Goal: Information Seeking & Learning: Learn about a topic

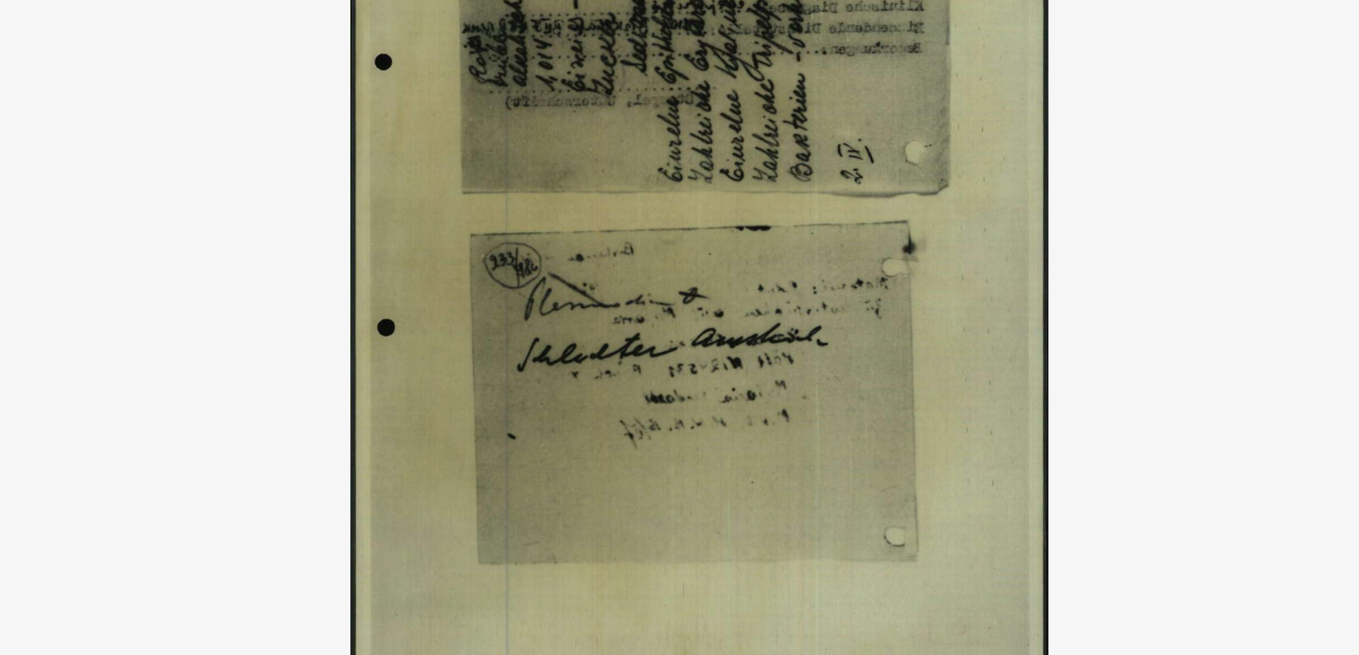
scroll to position [92, 0]
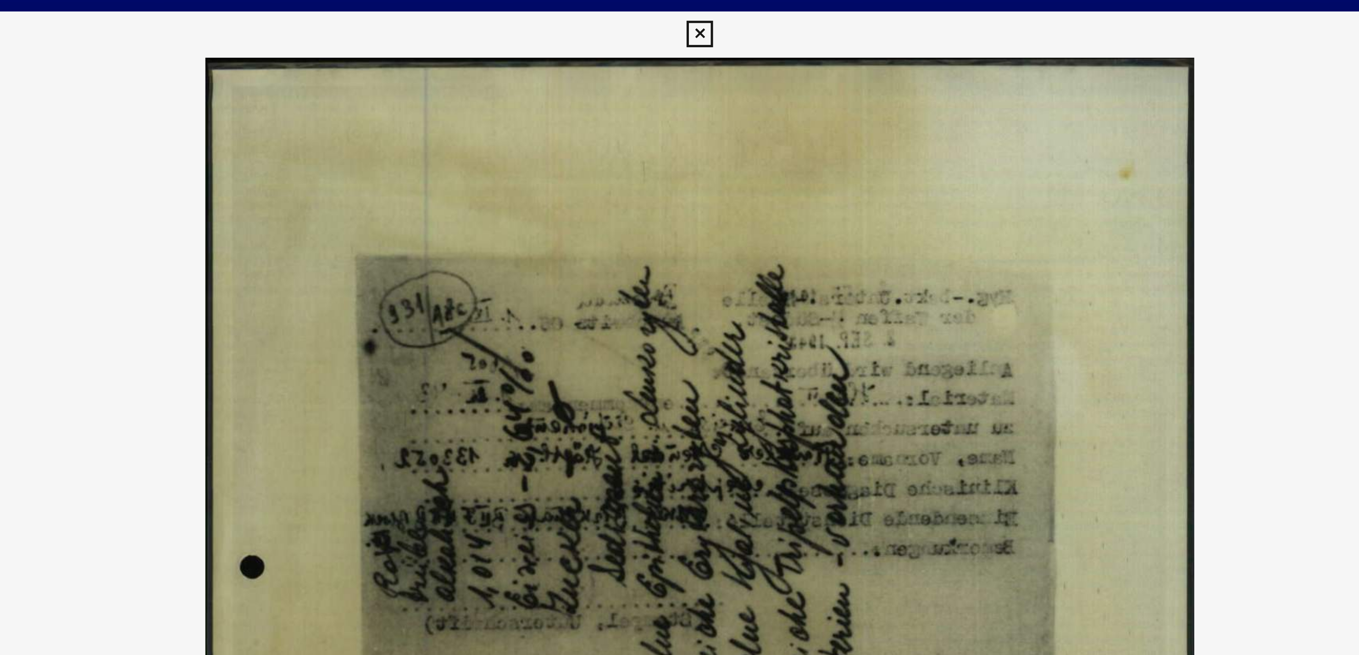
click at [680, 13] on icon at bounding box center [679, 13] width 11 height 11
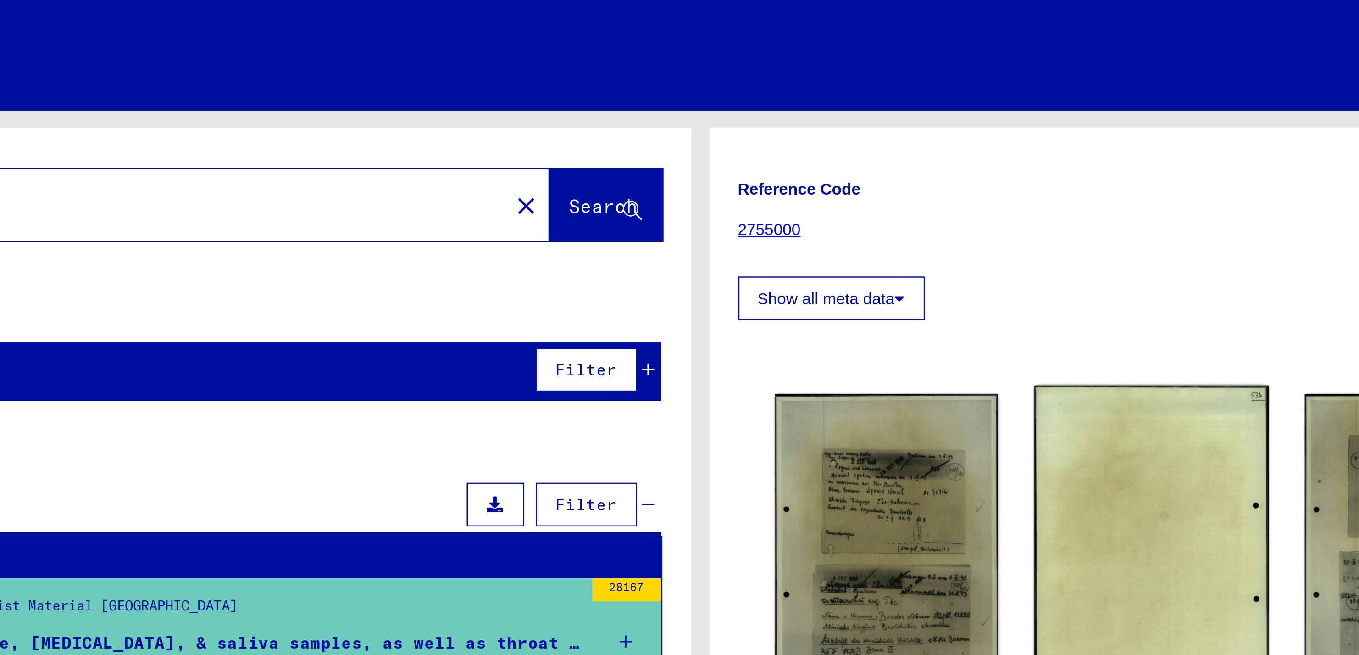
click at [853, 208] on img at bounding box center [860, 221] width 94 height 135
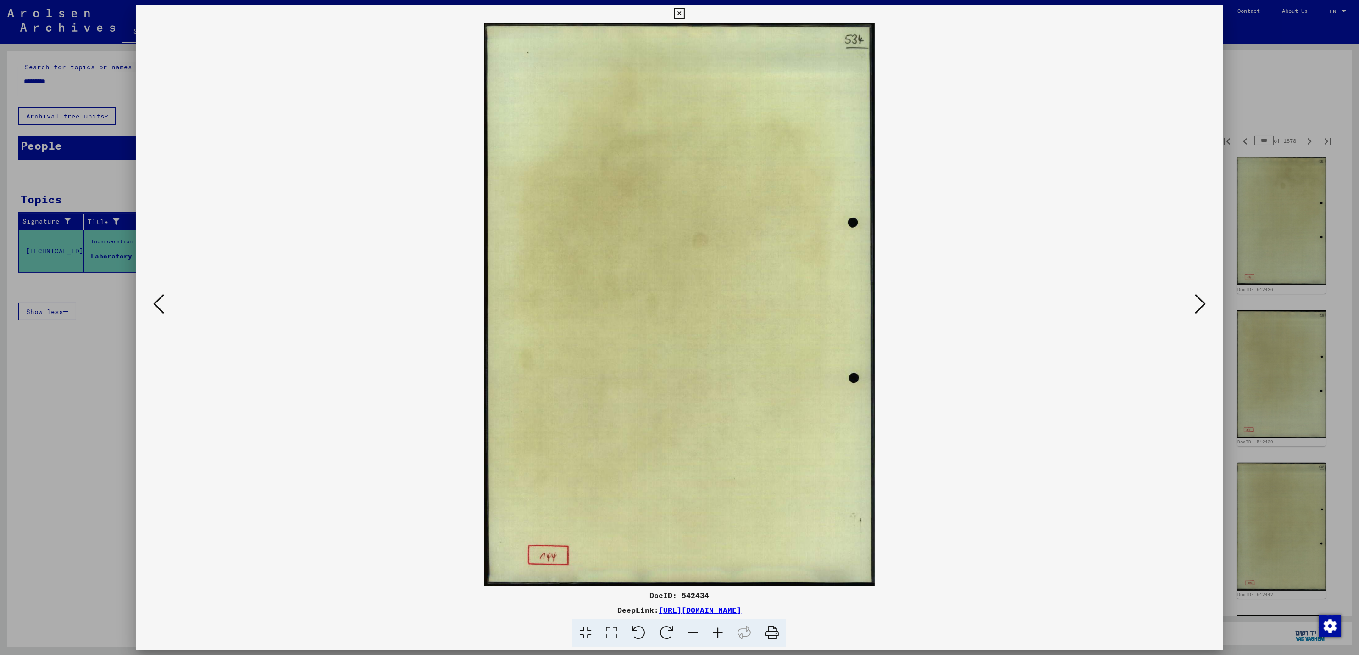
click at [1202, 301] on icon at bounding box center [1200, 304] width 11 height 22
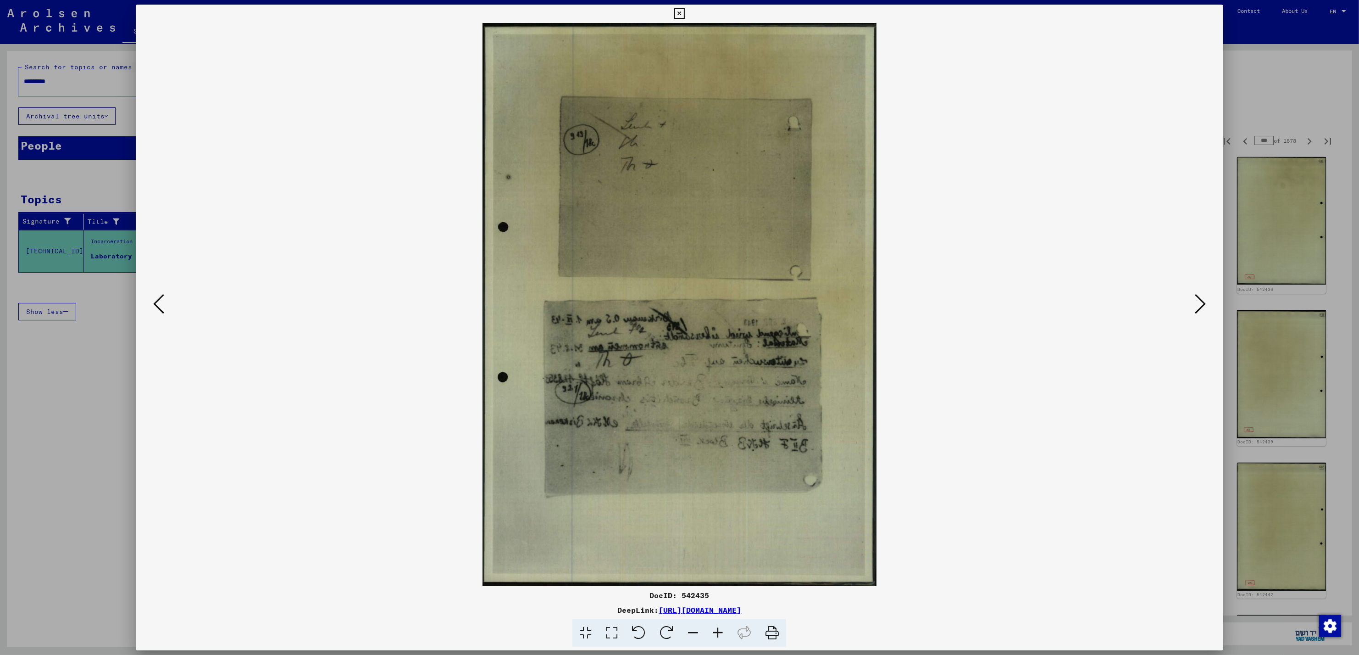
click at [1202, 301] on icon at bounding box center [1200, 304] width 11 height 22
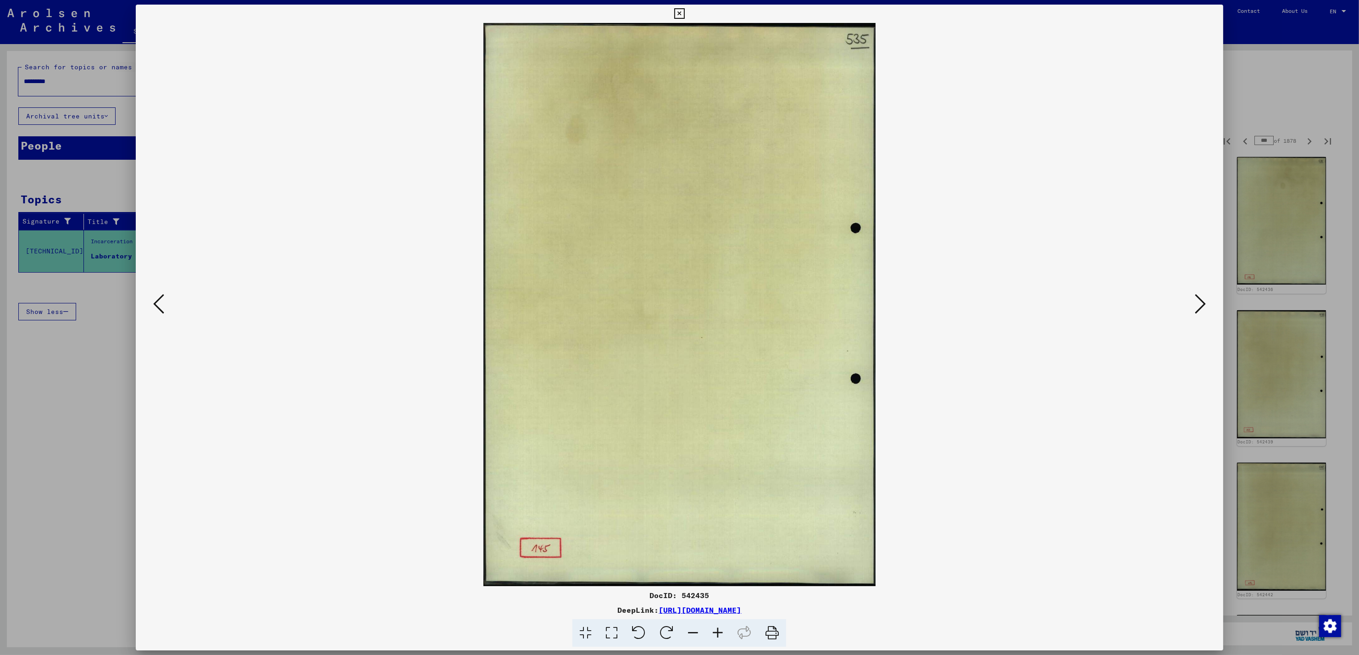
click at [1202, 301] on icon at bounding box center [1200, 304] width 11 height 22
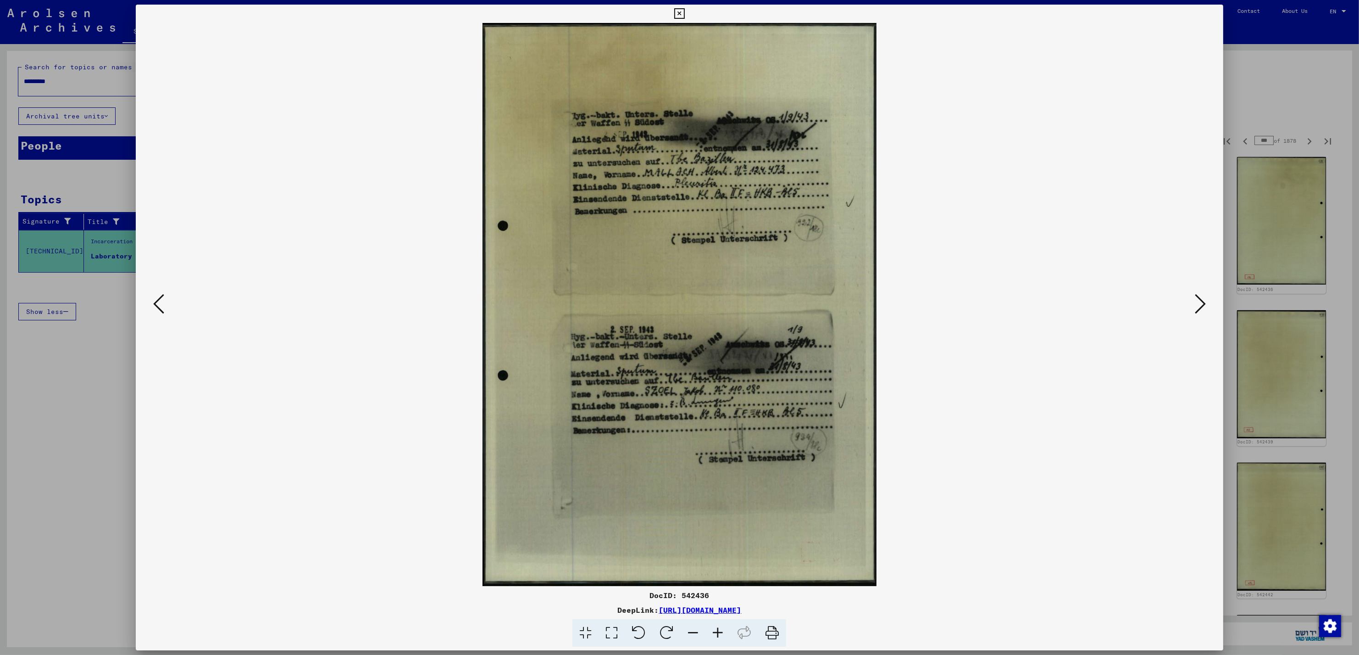
click at [1202, 301] on icon at bounding box center [1200, 304] width 11 height 22
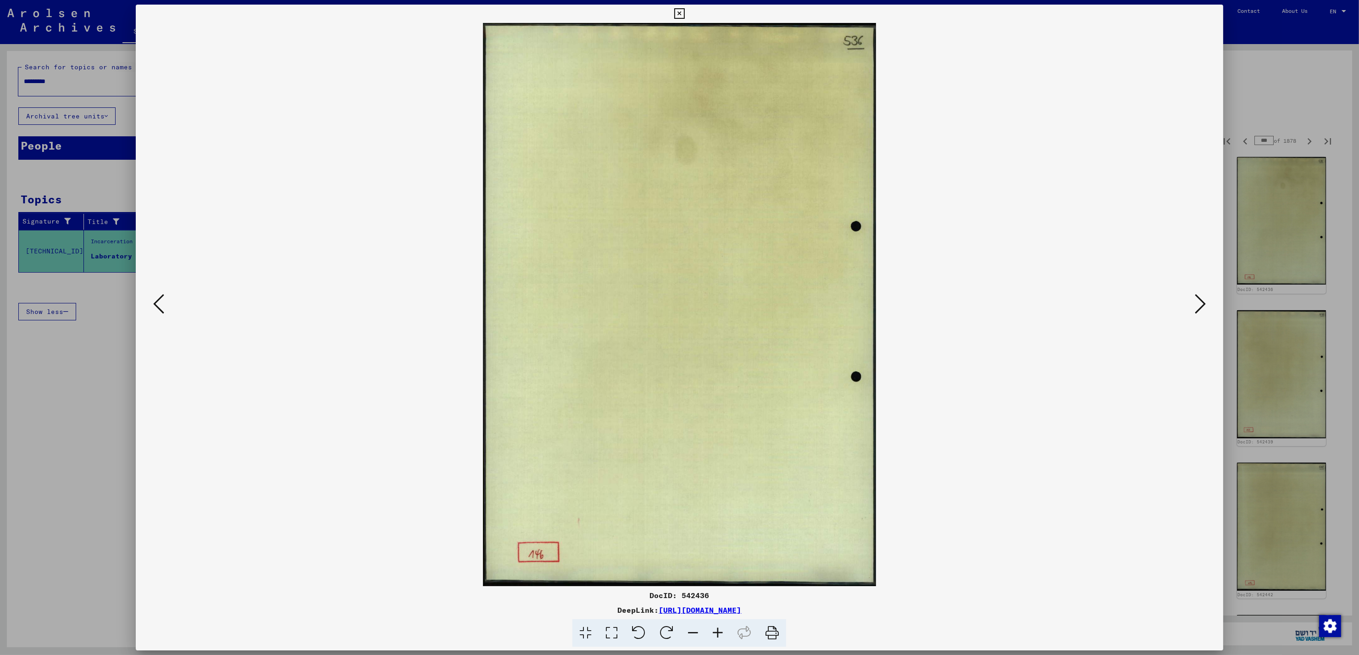
click at [1202, 301] on icon at bounding box center [1200, 304] width 11 height 22
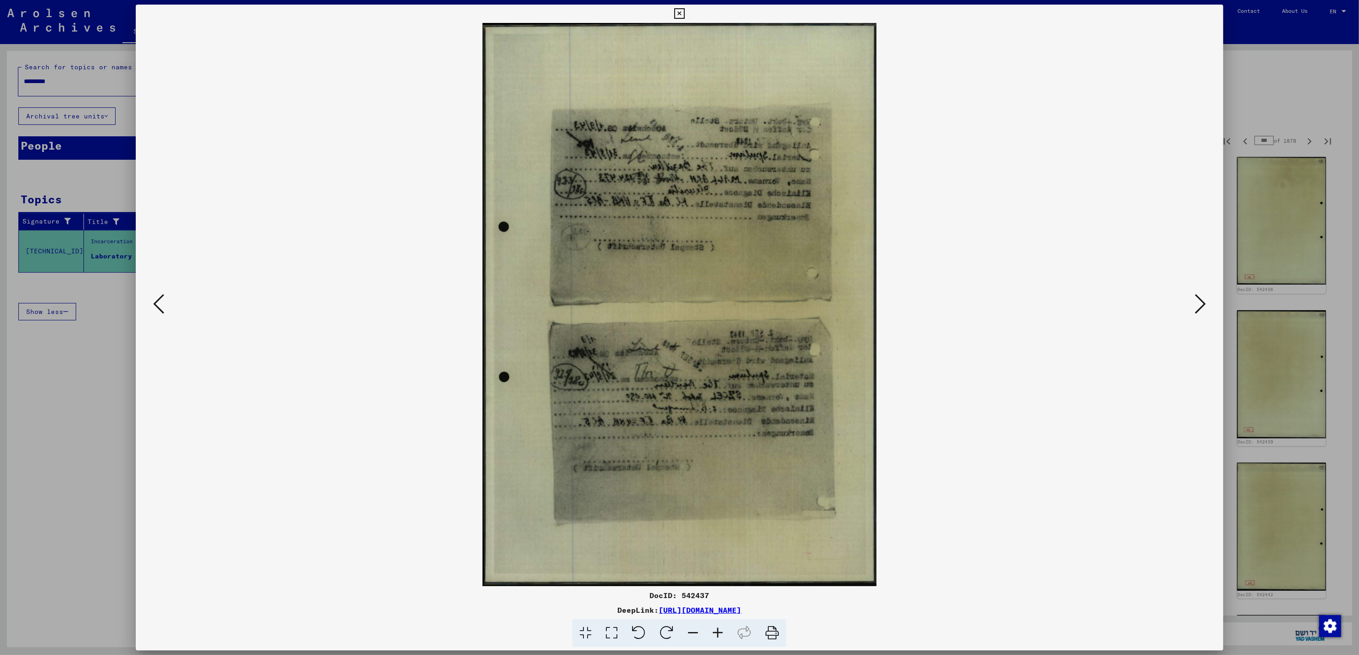
click at [1202, 301] on icon at bounding box center [1200, 304] width 11 height 22
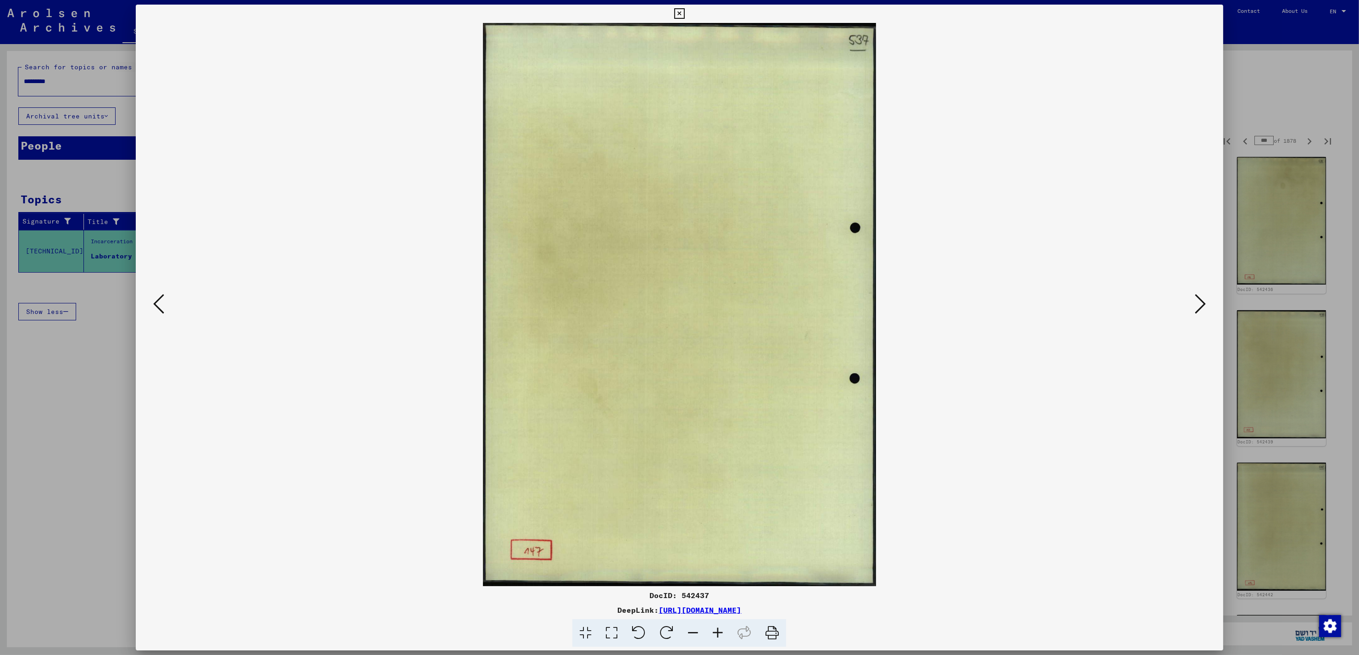
click at [1202, 301] on icon at bounding box center [1200, 304] width 11 height 22
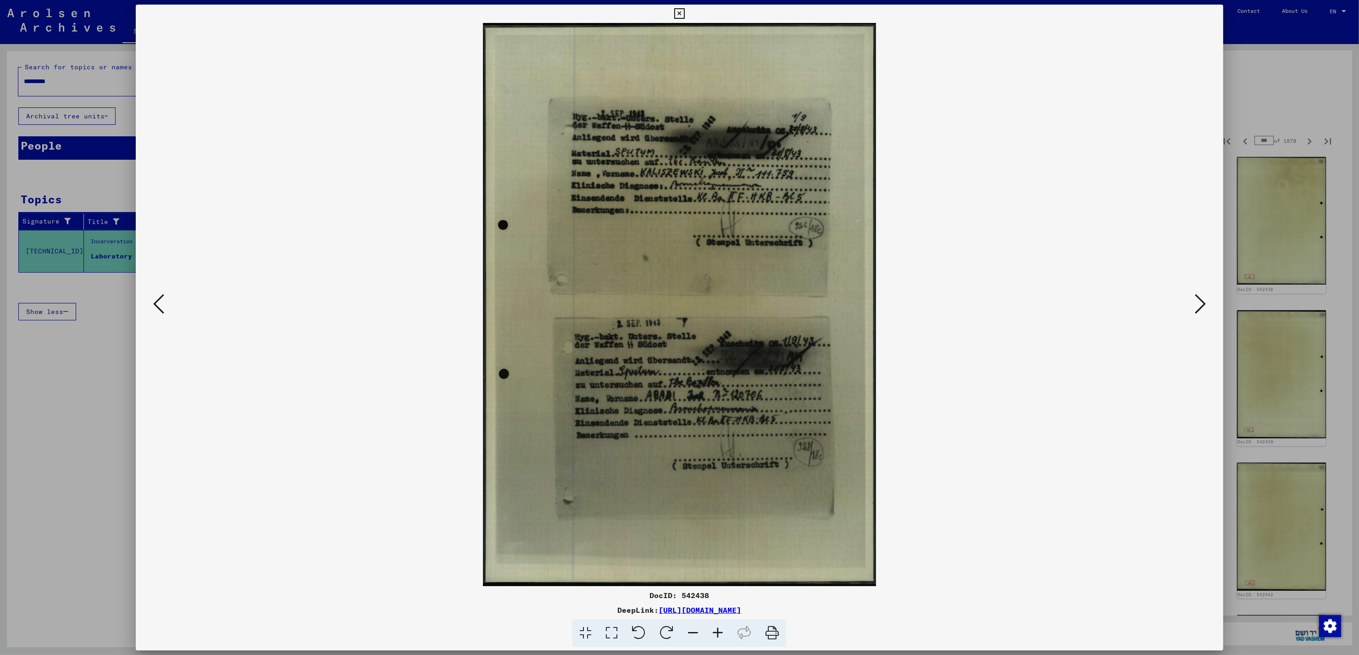
click at [1202, 301] on icon at bounding box center [1200, 304] width 11 height 22
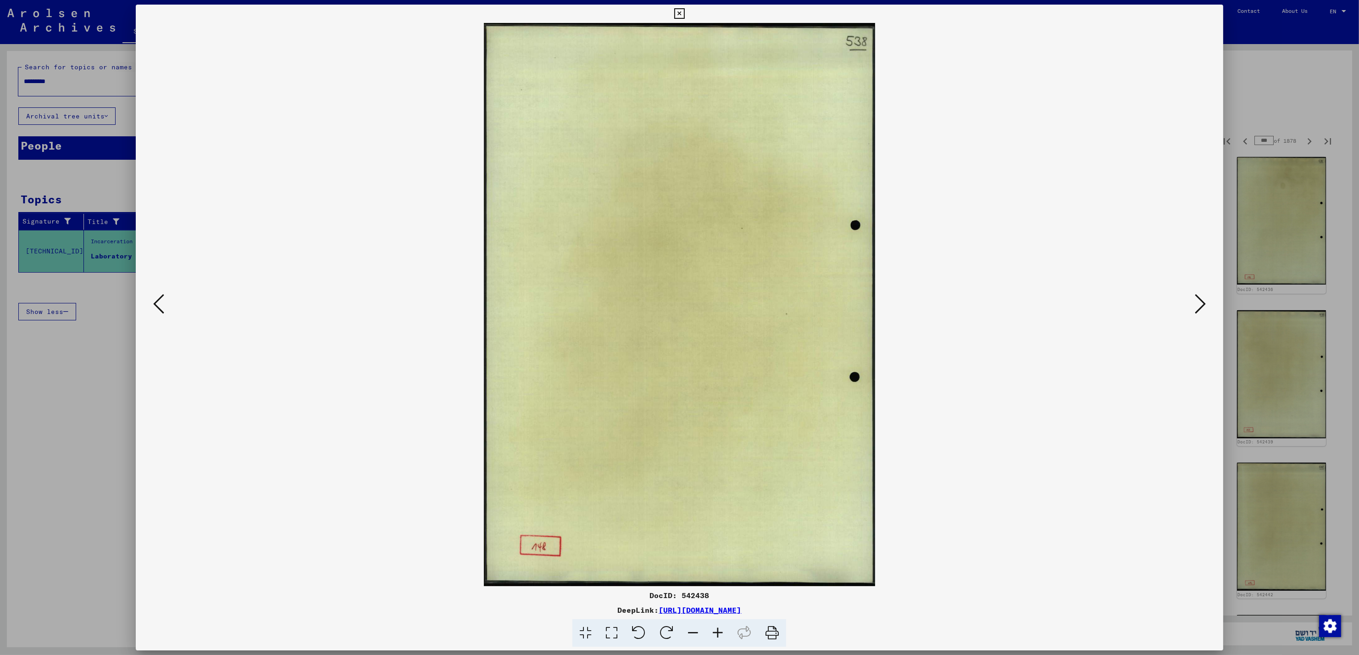
click at [1202, 301] on icon at bounding box center [1200, 304] width 11 height 22
